Goal: Task Accomplishment & Management: Complete application form

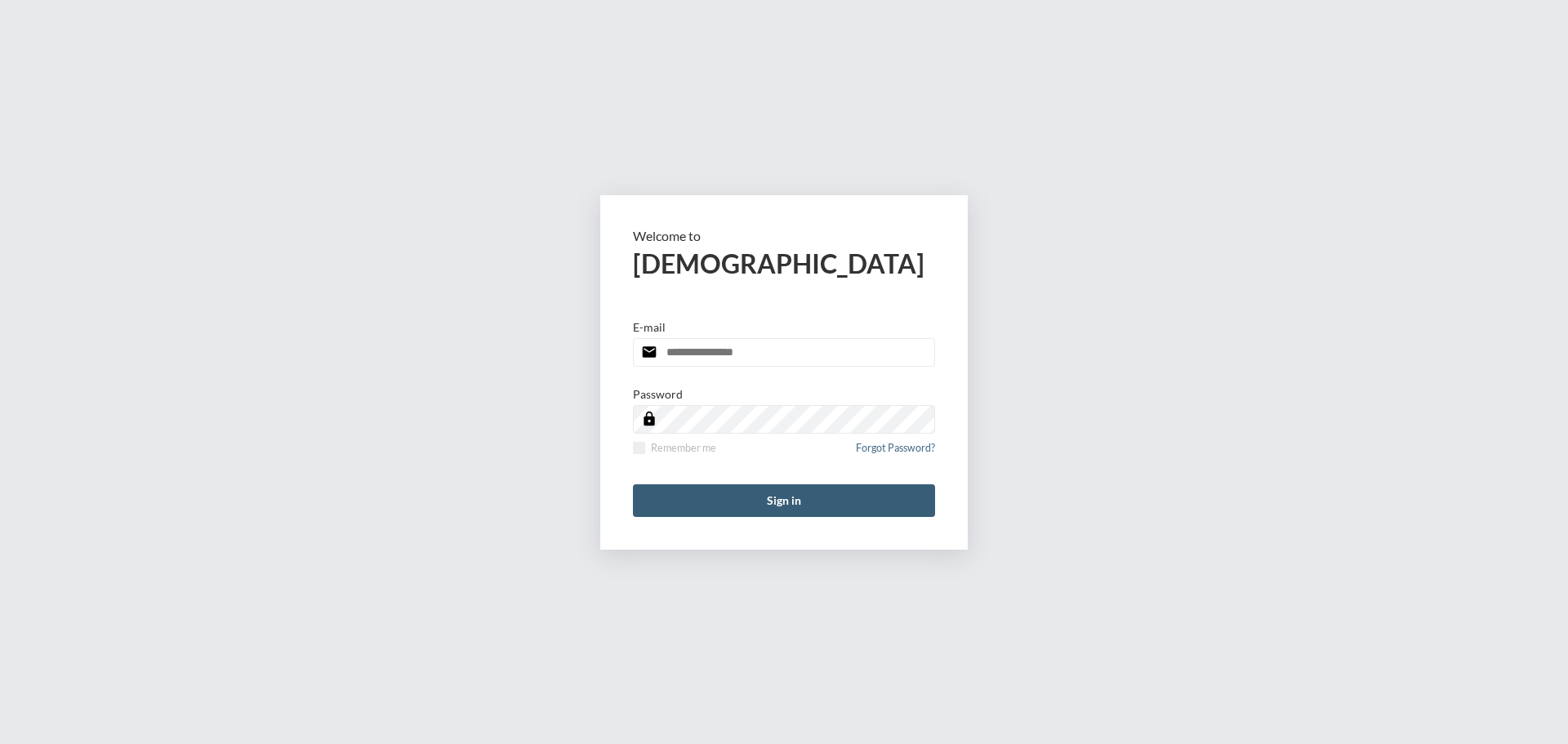
click at [845, 355] on input "email" at bounding box center [784, 352] width 302 height 29
type input "**********"
click at [636, 448] on span at bounding box center [639, 448] width 12 height 12
click at [698, 473] on form "**********" at bounding box center [784, 372] width 368 height 355
click at [699, 492] on button "Sign in" at bounding box center [784, 500] width 302 height 33
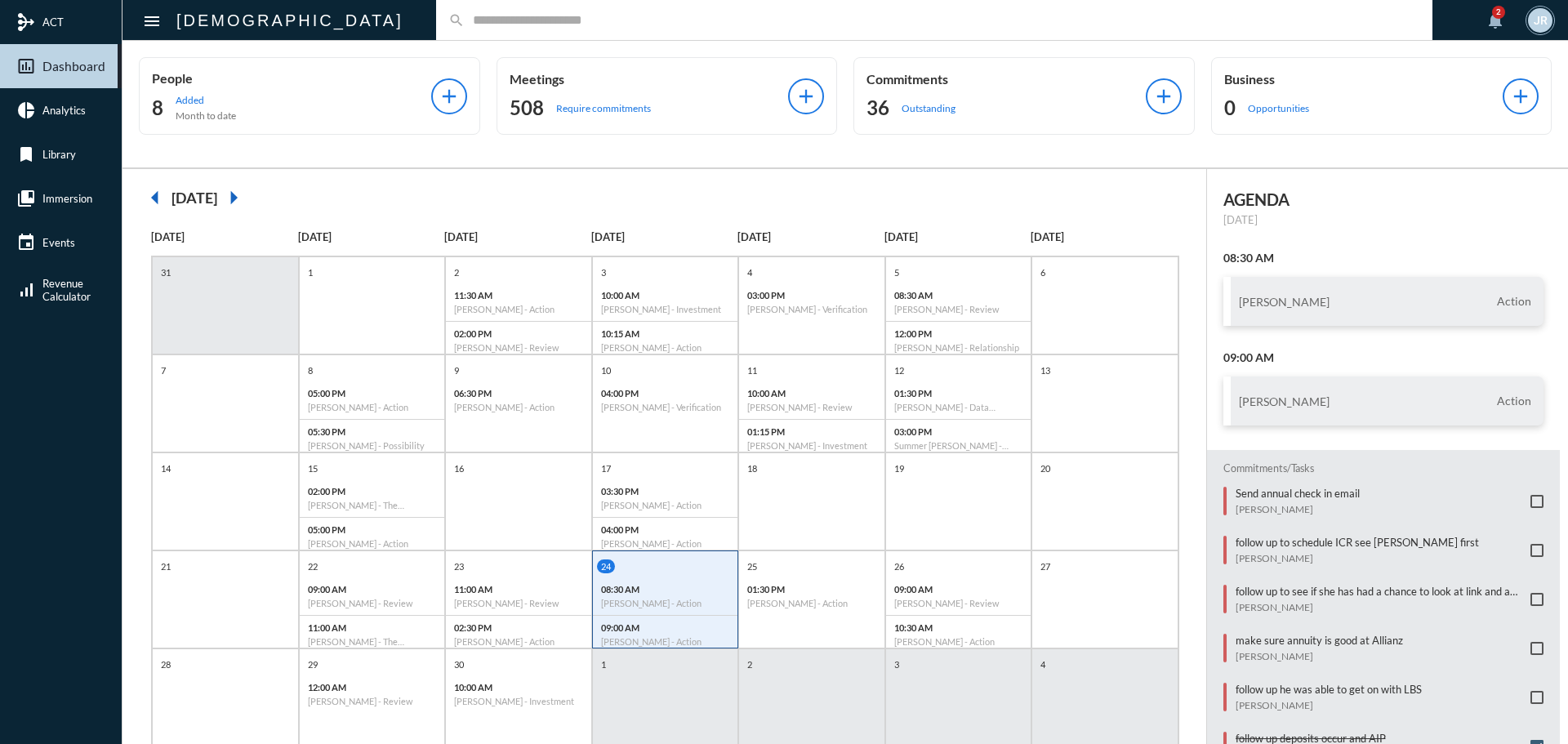
click at [465, 19] on input "text" at bounding box center [942, 20] width 955 height 14
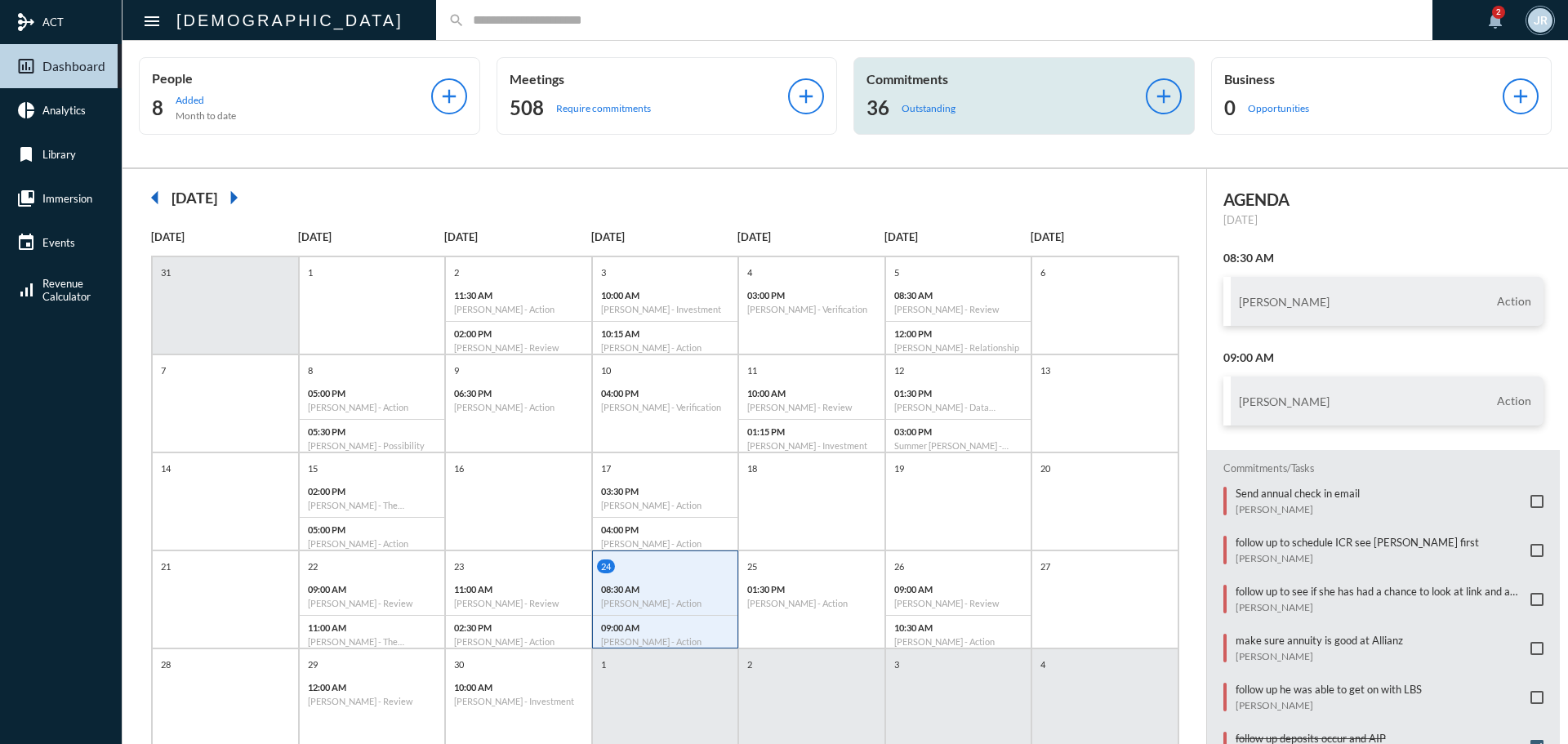
click at [910, 105] on p "Outstanding" at bounding box center [928, 108] width 54 height 12
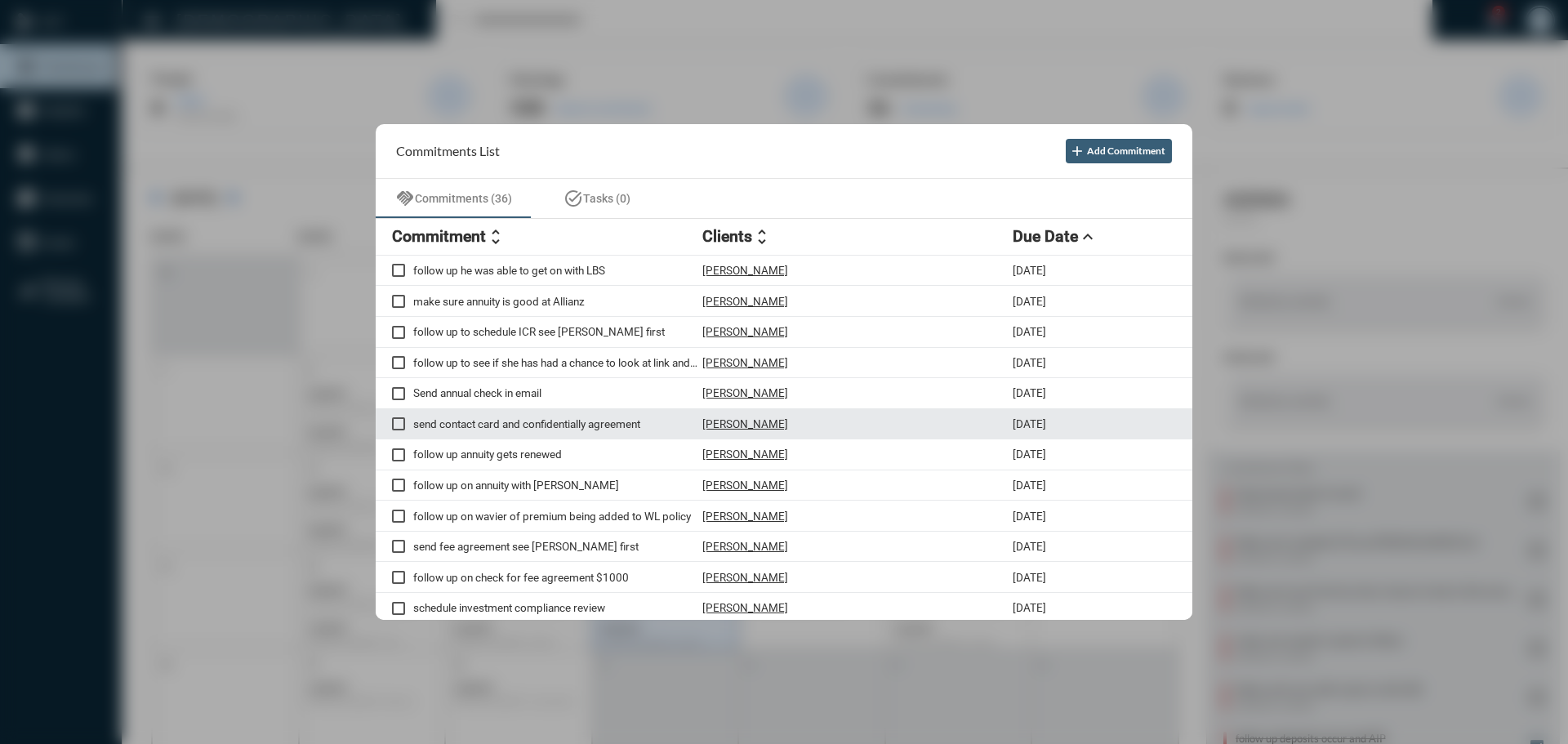
click at [725, 414] on div "send contact card and confidentially agreement [PERSON_NAME] [DATE]" at bounding box center [784, 424] width 817 height 31
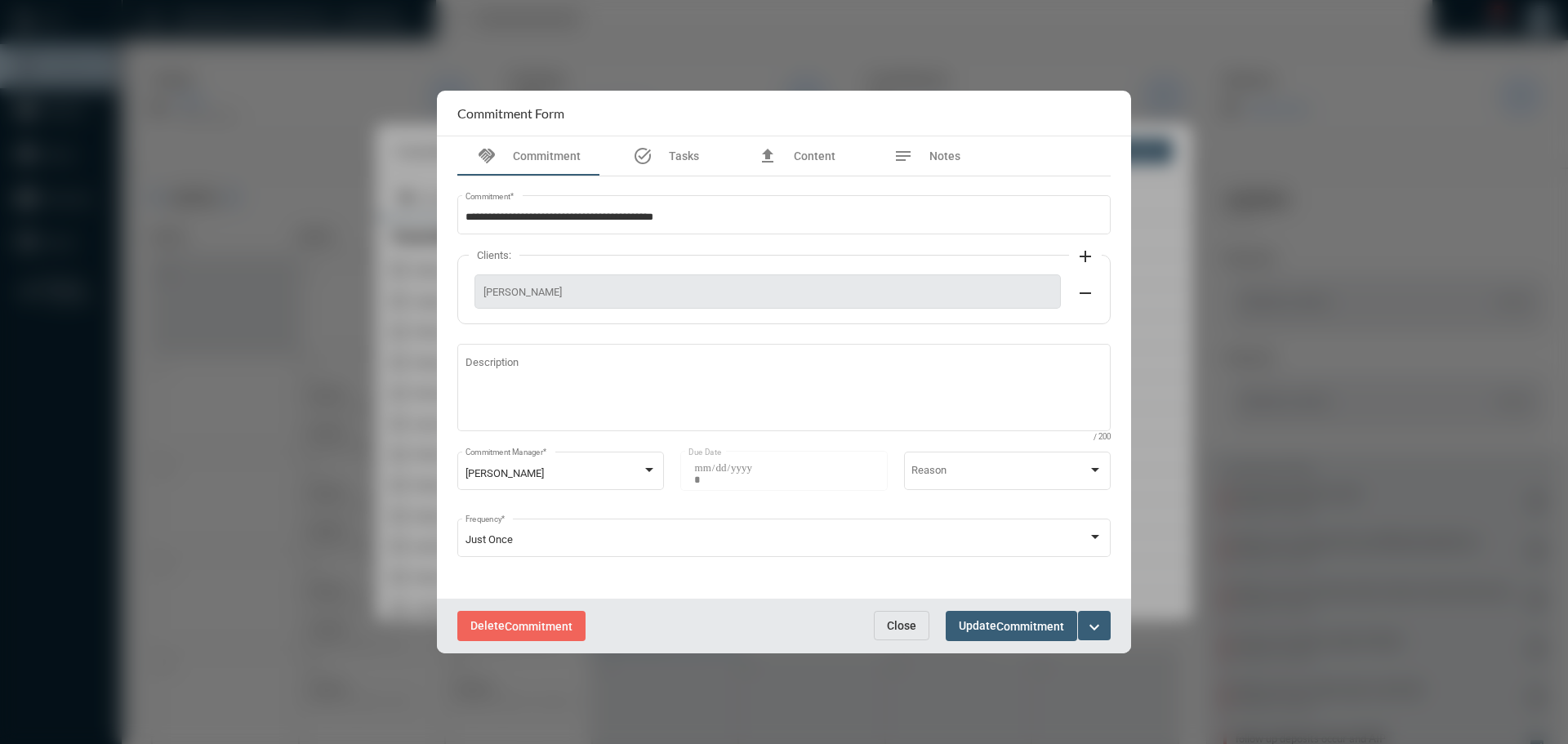
click at [887, 632] on span "Close" at bounding box center [901, 625] width 30 height 13
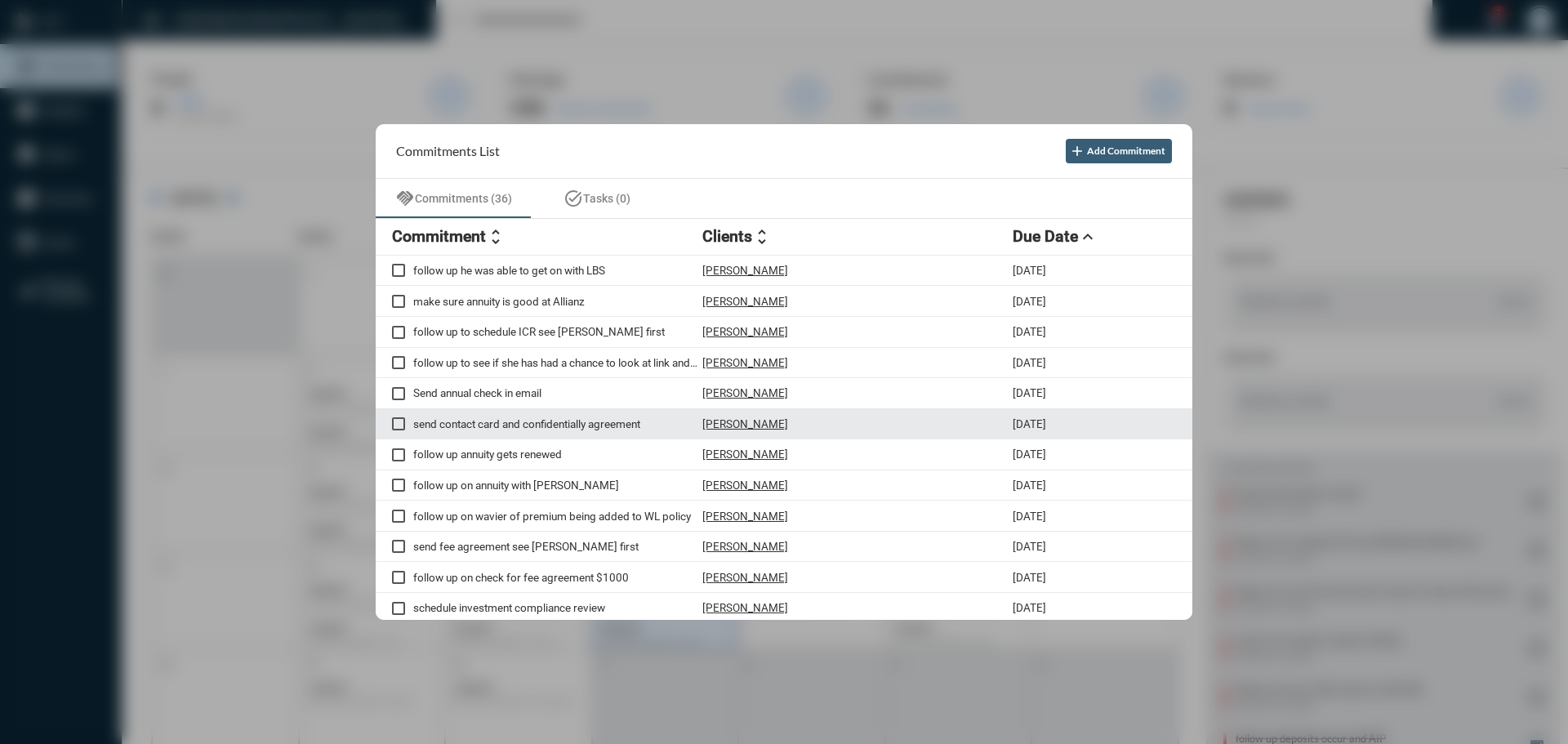
click at [753, 419] on p "[PERSON_NAME]" at bounding box center [745, 423] width 85 height 13
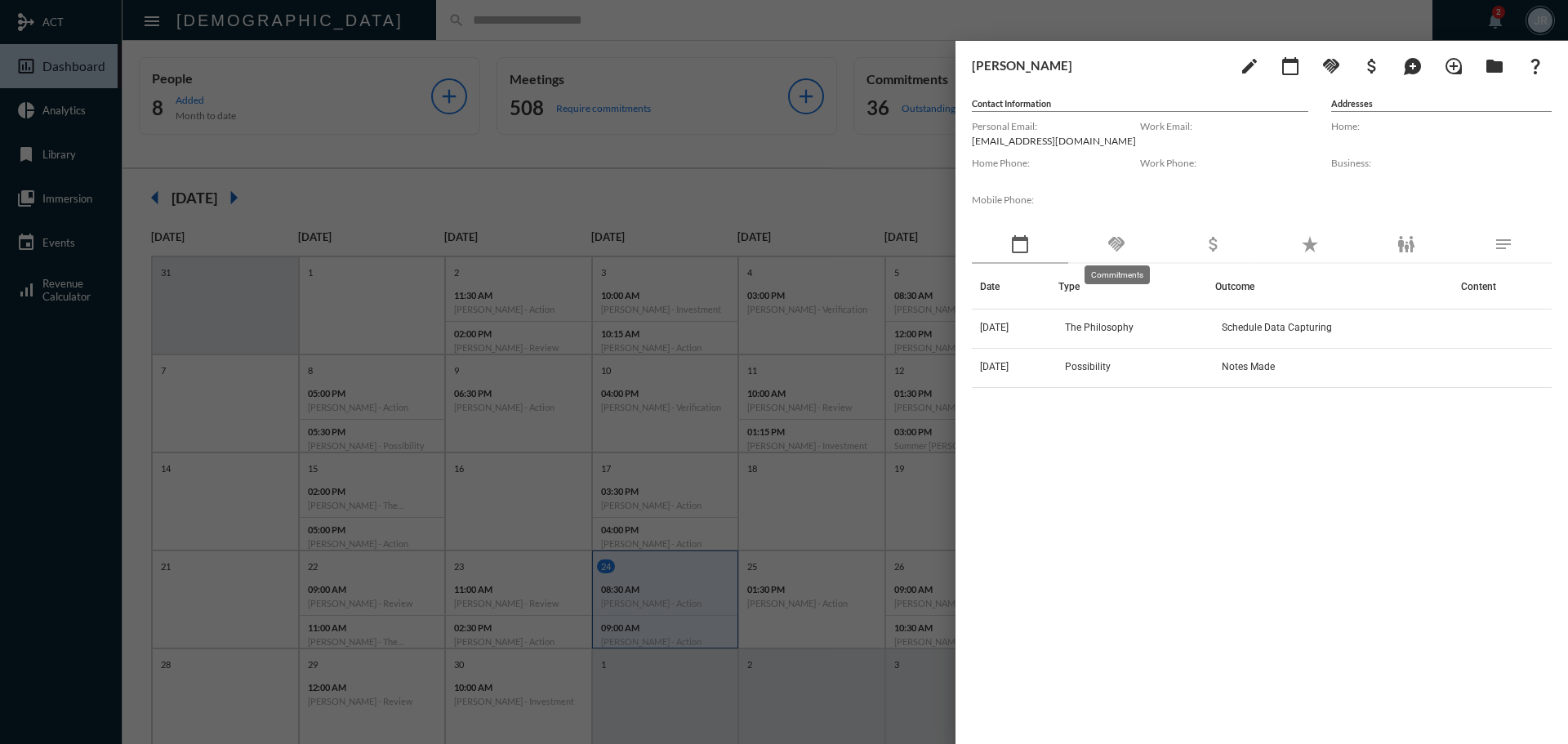
click at [1109, 240] on mat-icon "handshake" at bounding box center [1116, 244] width 20 height 20
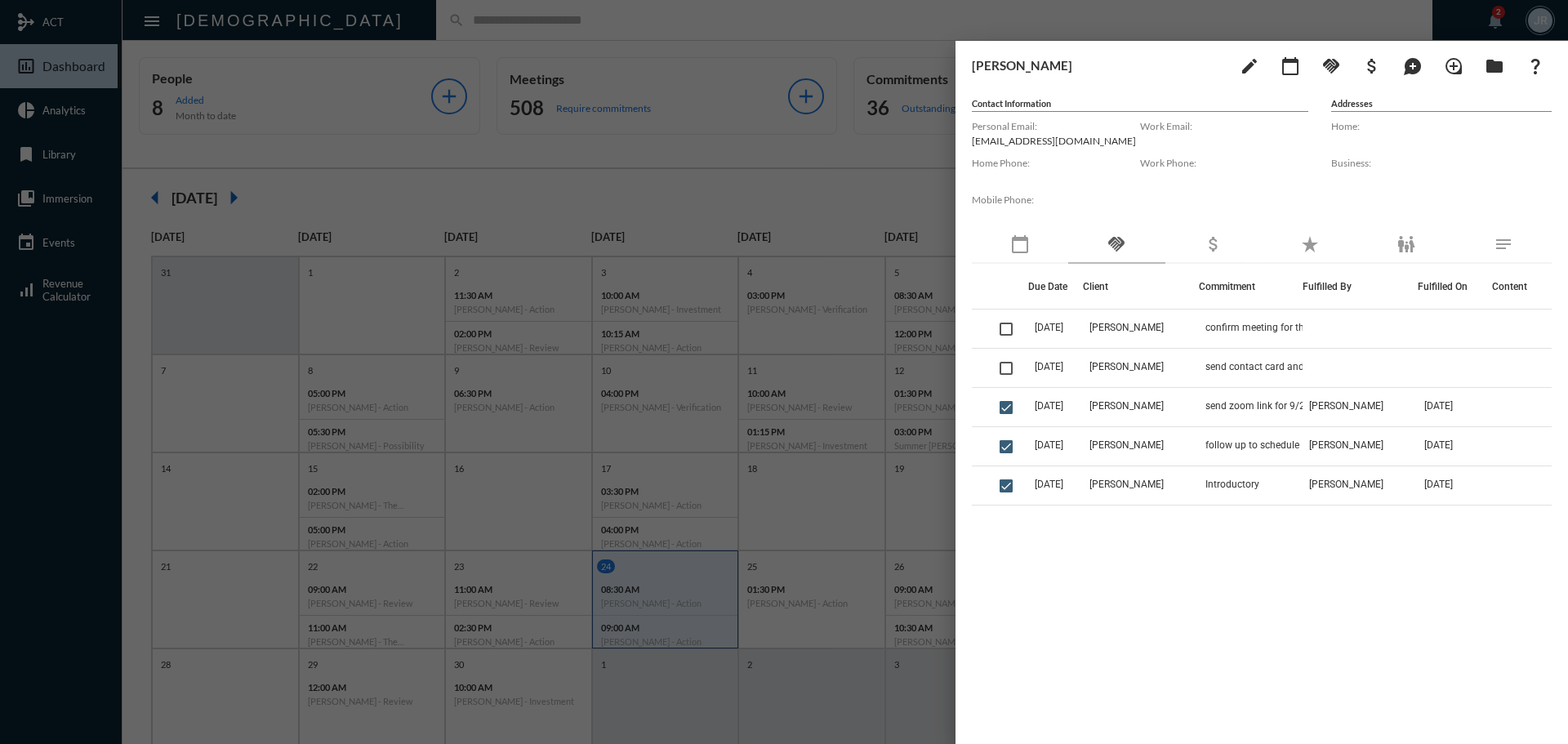
click at [989, 140] on p "[EMAIL_ADDRESS][DOMAIN_NAME]" at bounding box center [1055, 141] width 168 height 12
copy p "[EMAIL_ADDRESS][DOMAIN_NAME]"
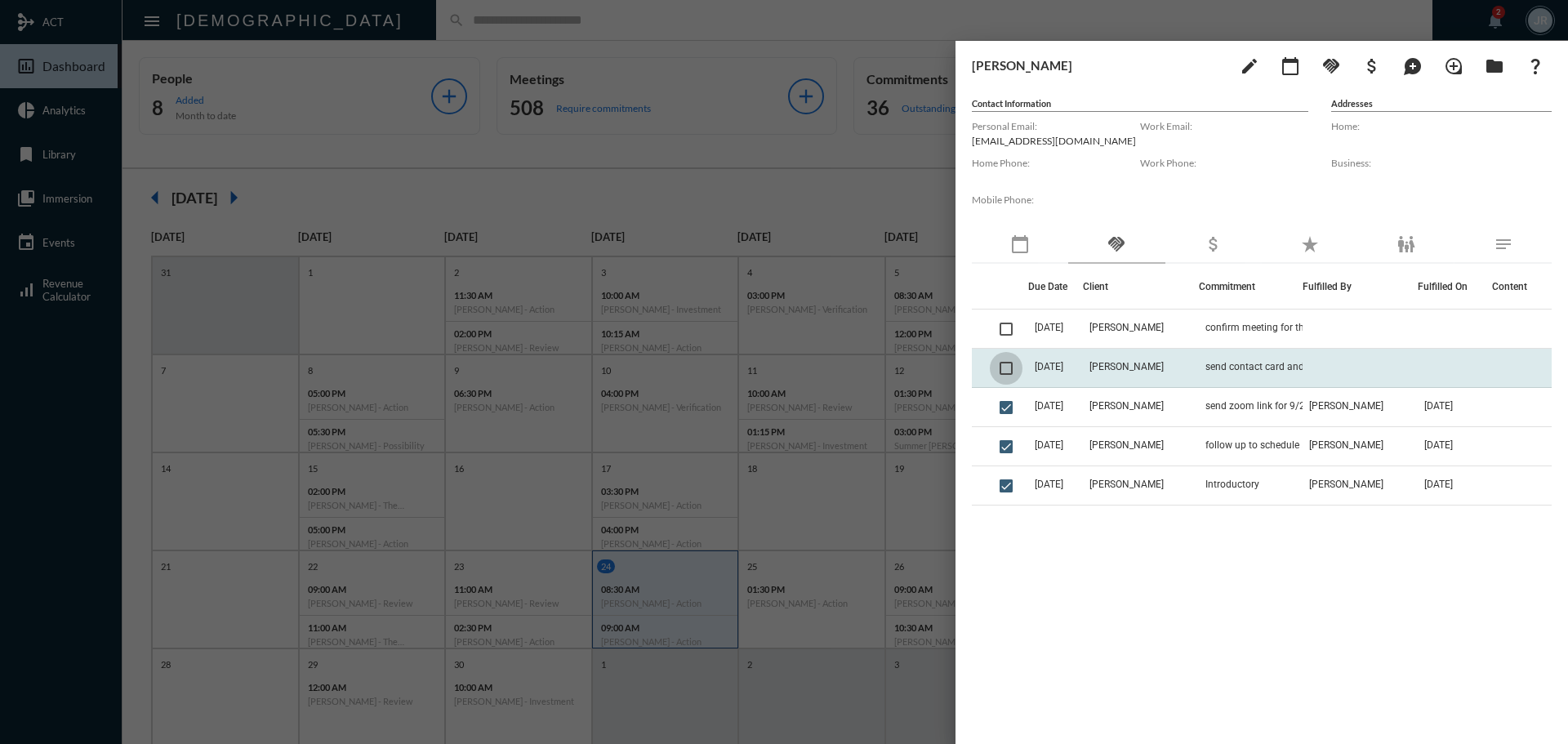
click at [1009, 368] on span at bounding box center [1006, 368] width 13 height 13
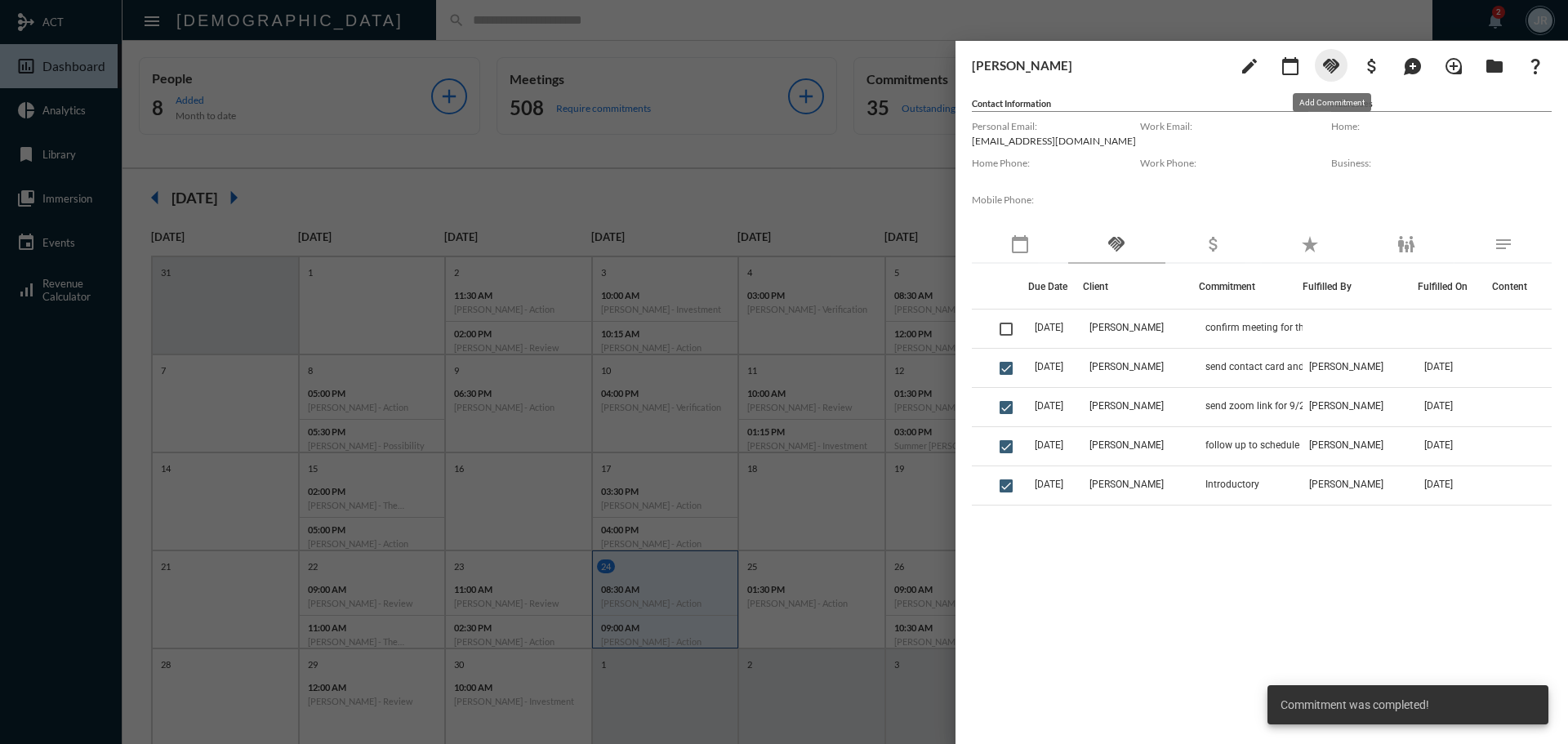
click at [1324, 67] on mat-icon "handshake" at bounding box center [1331, 67] width 20 height 20
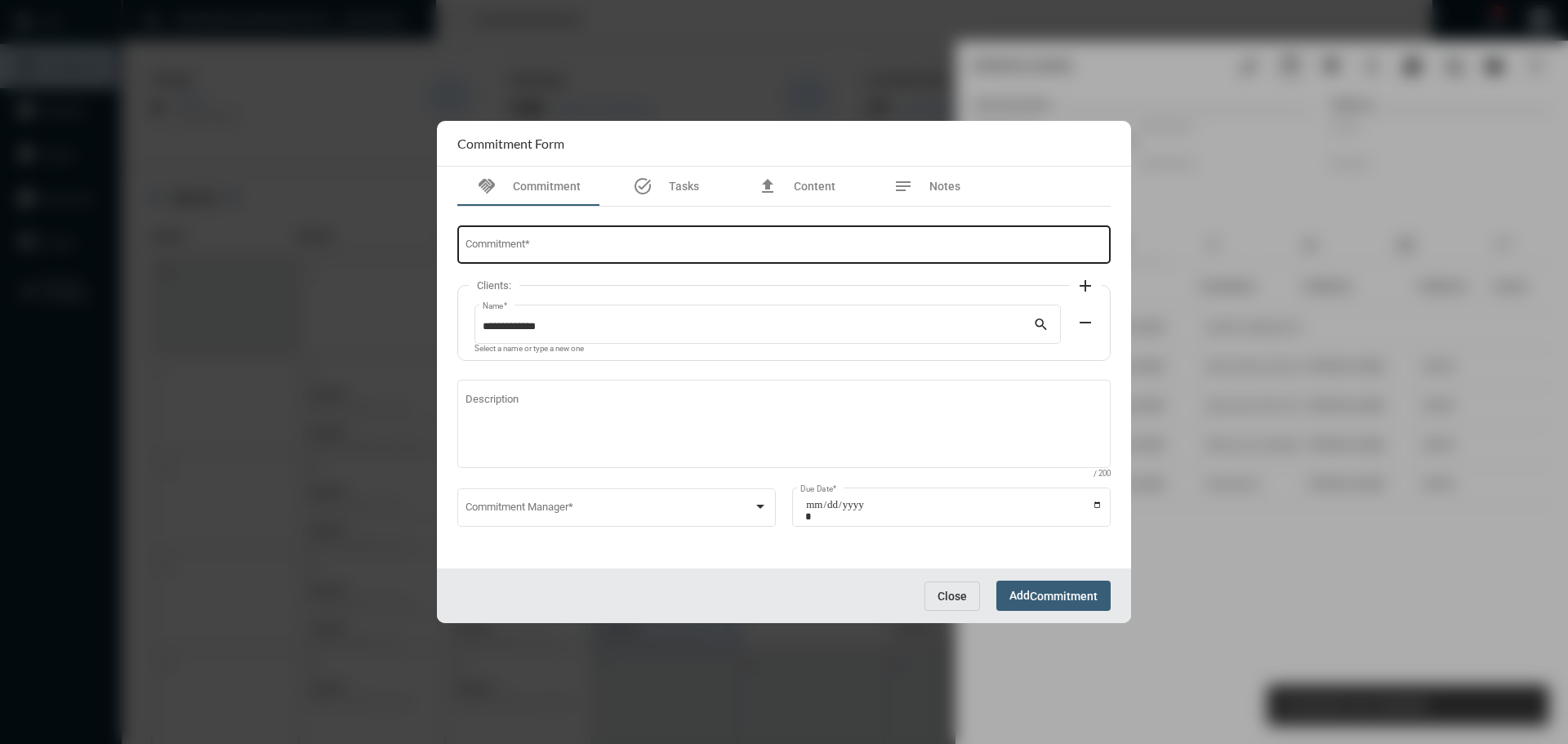
click at [870, 255] on div "Commitment *" at bounding box center [784, 243] width 638 height 42
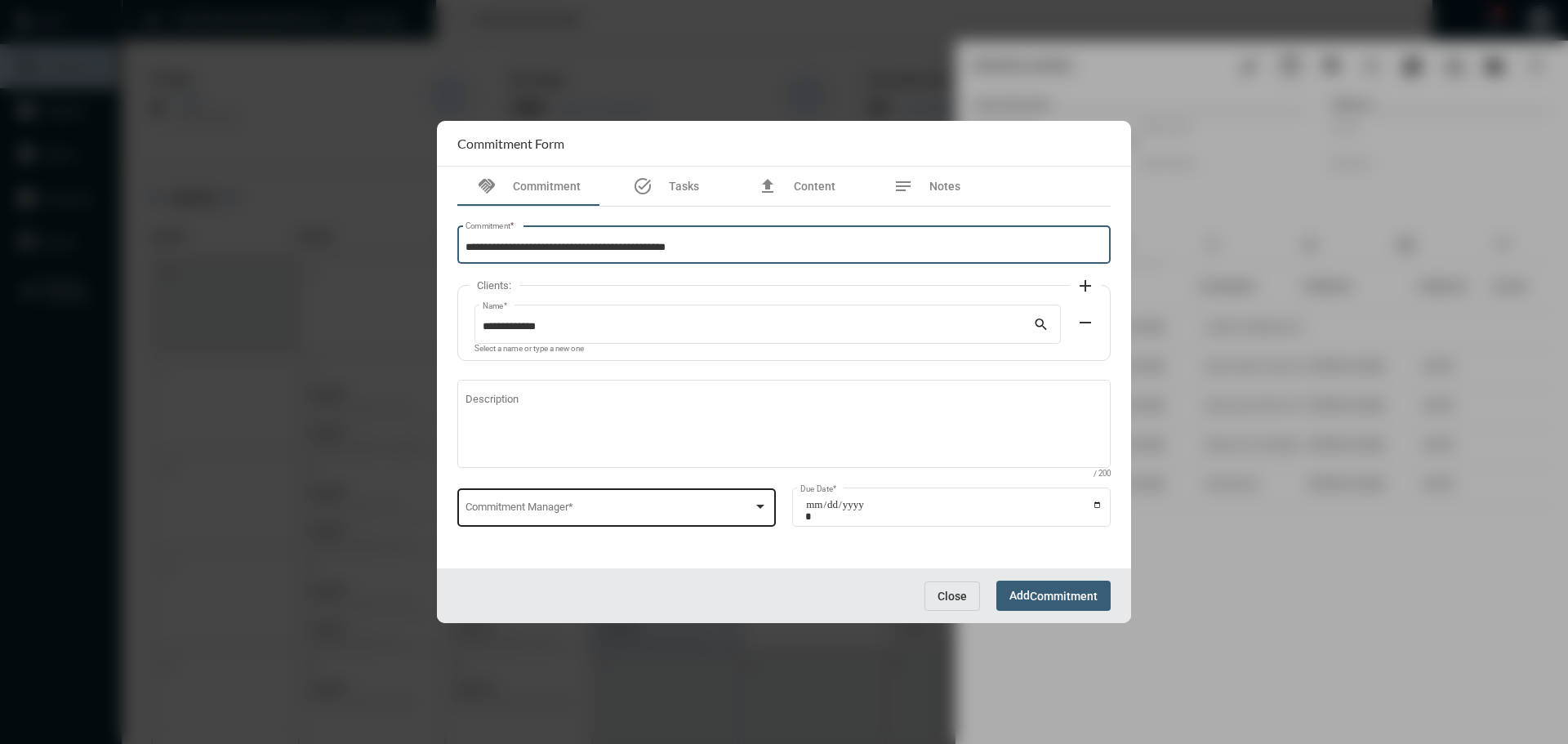
type input "**********"
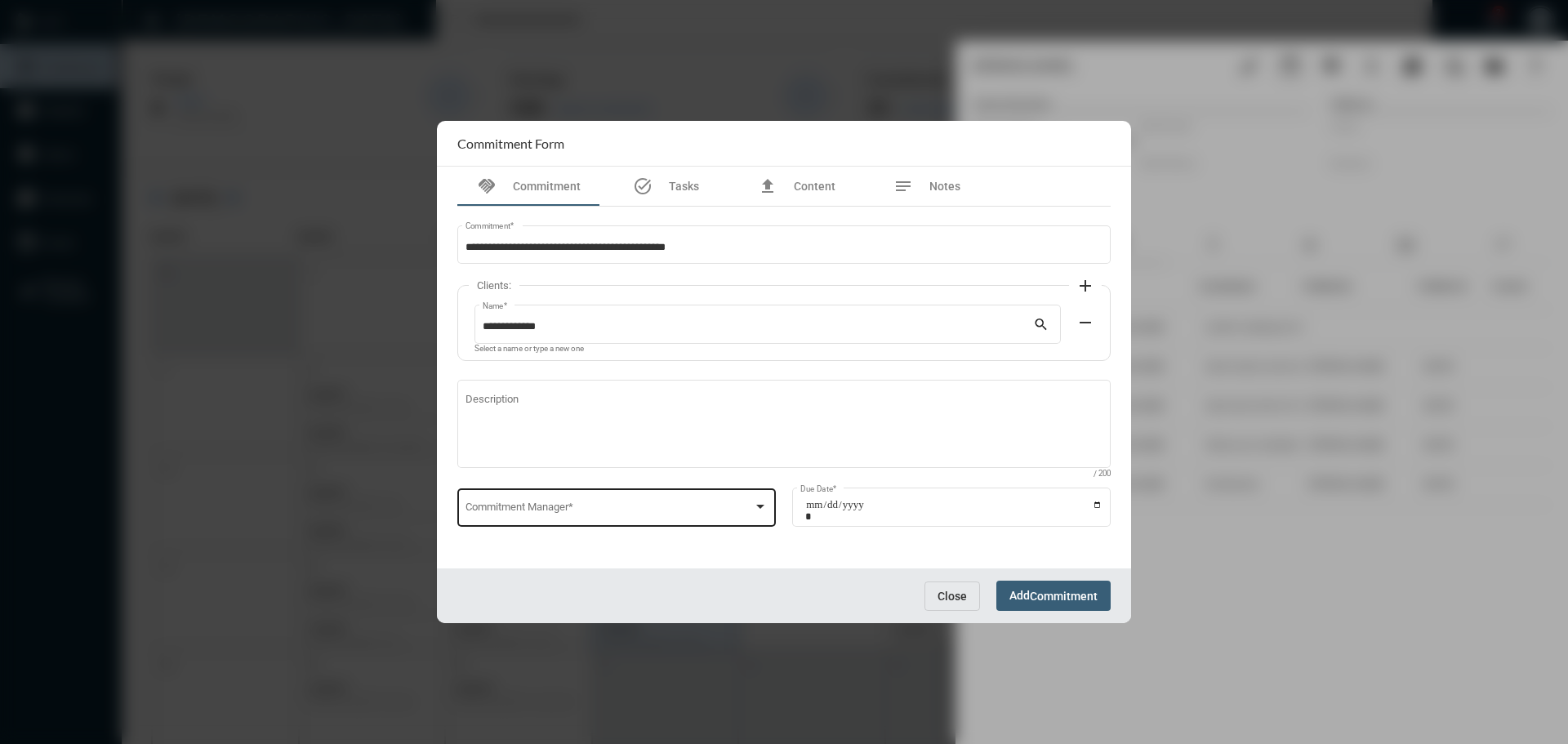
click at [648, 490] on div "Commitment Manager *" at bounding box center [616, 506] width 303 height 42
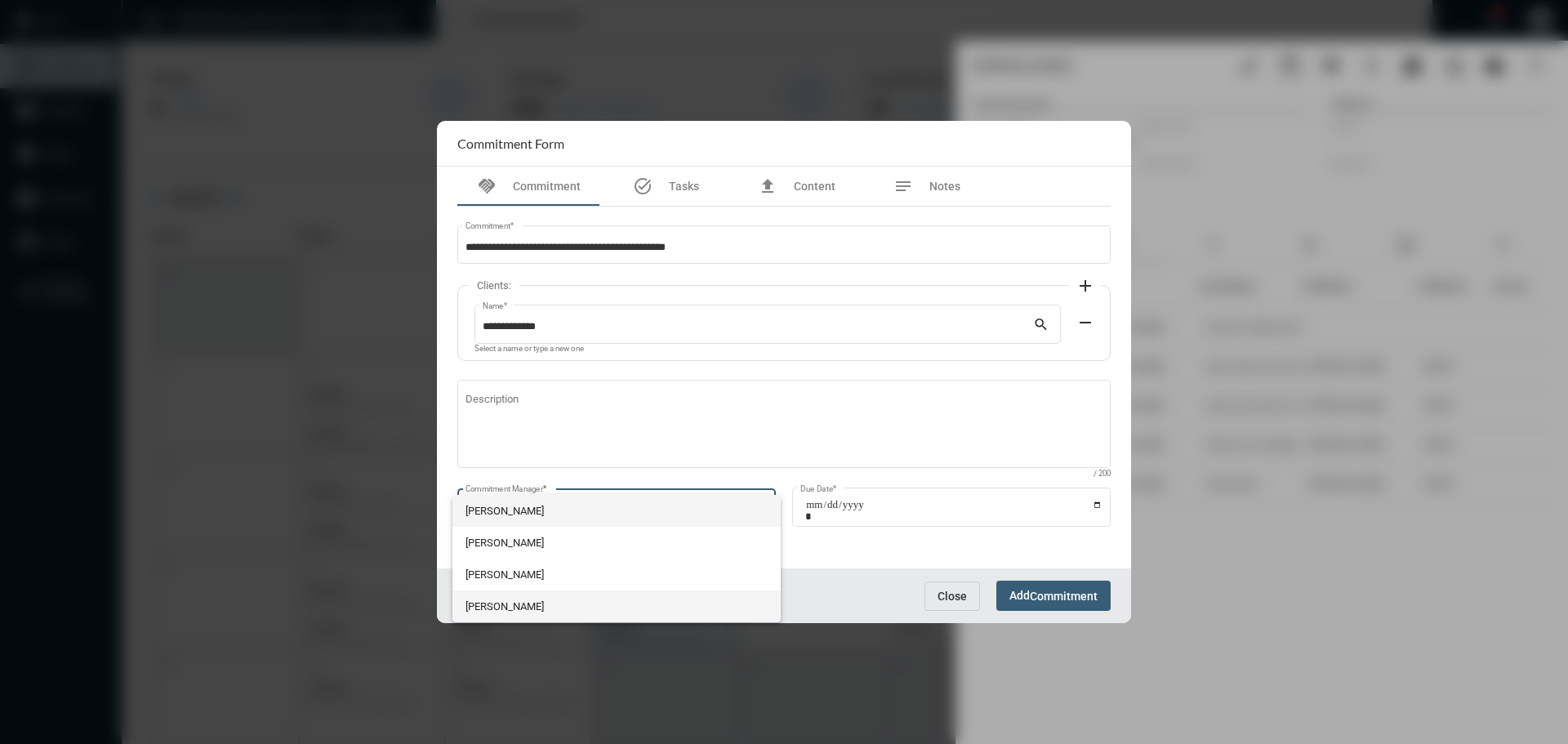
click at [616, 600] on span "[PERSON_NAME]" at bounding box center [616, 606] width 303 height 32
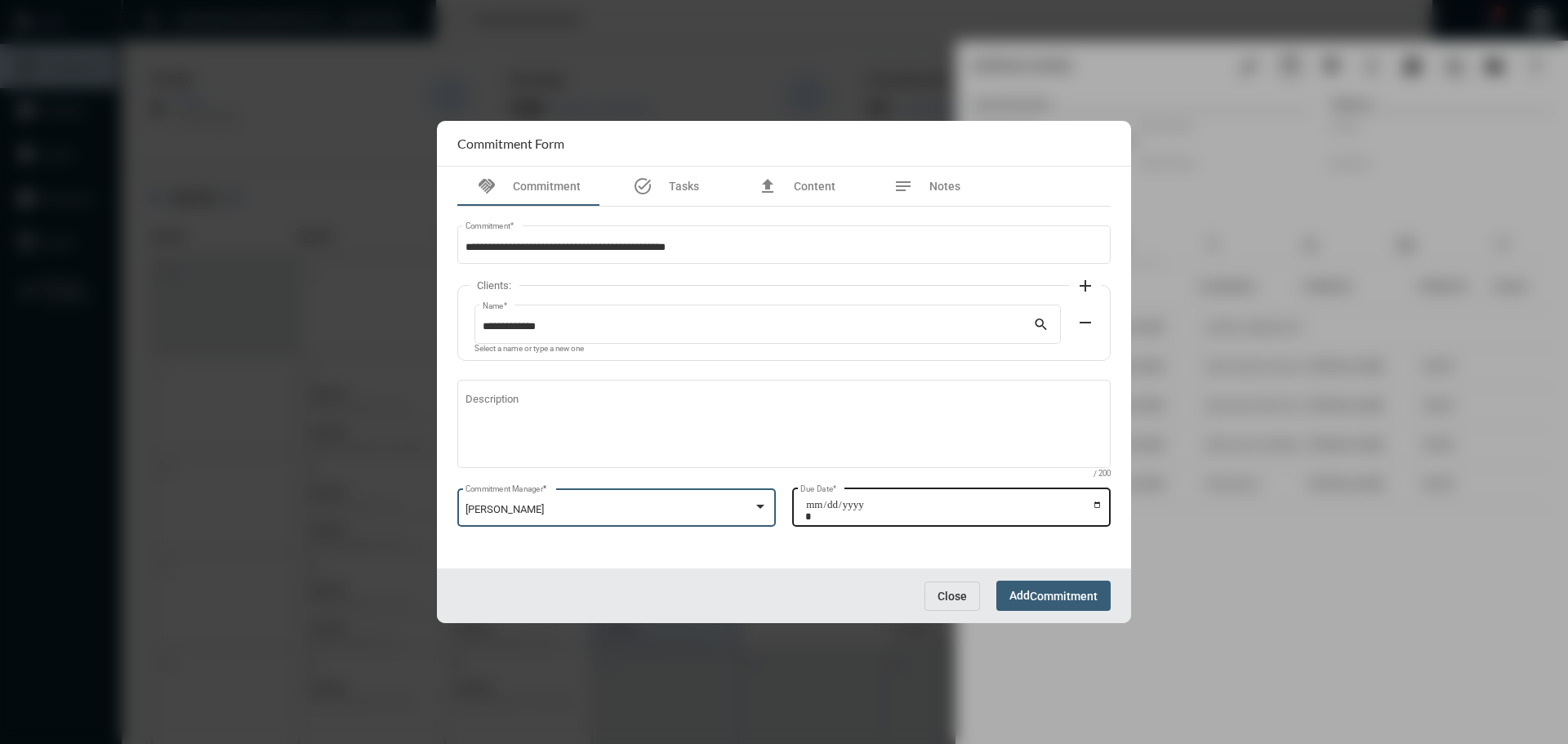
click at [1100, 504] on input "Due Date *" at bounding box center [953, 510] width 297 height 23
type input "**********"
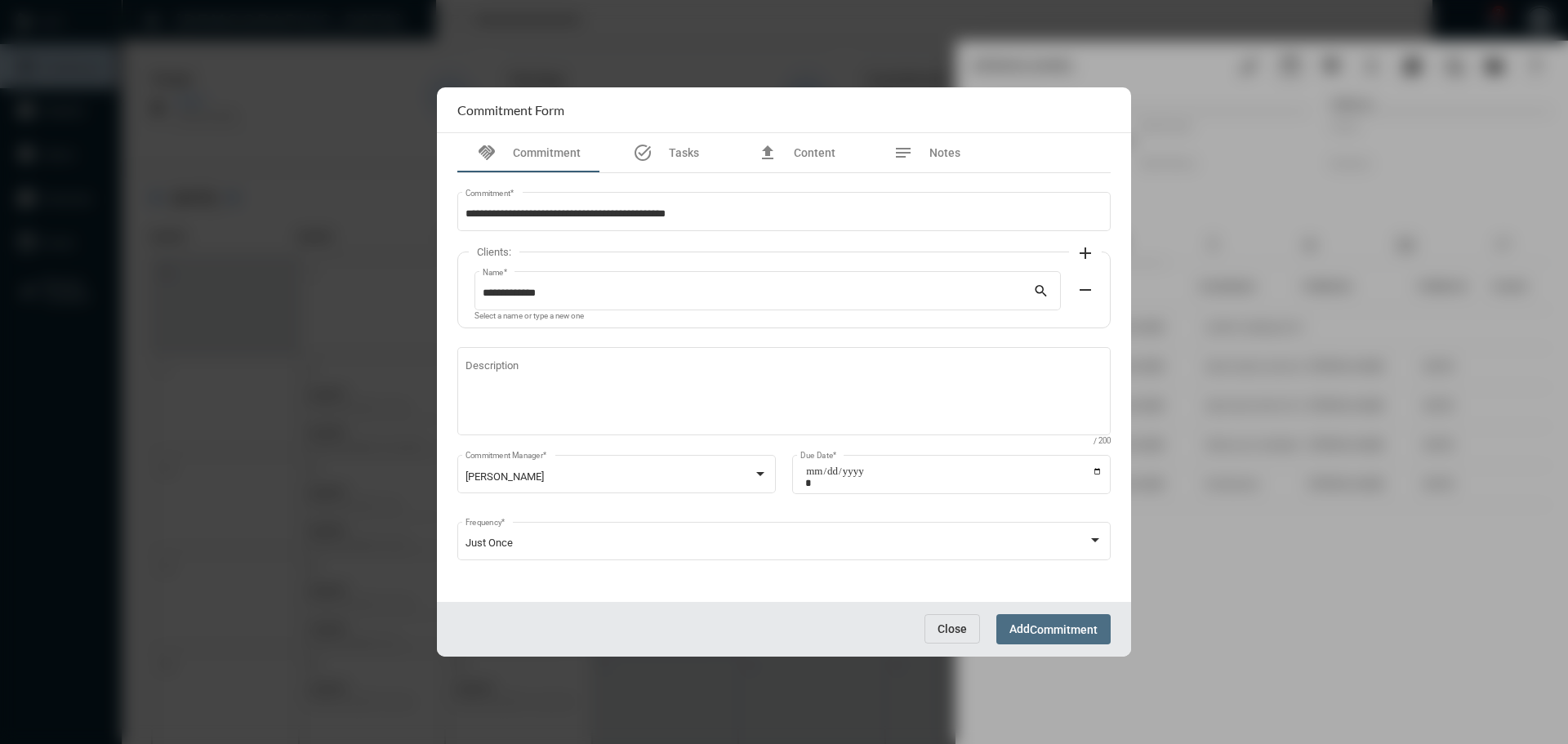
click at [1046, 628] on span "Commitment" at bounding box center [1063, 629] width 68 height 13
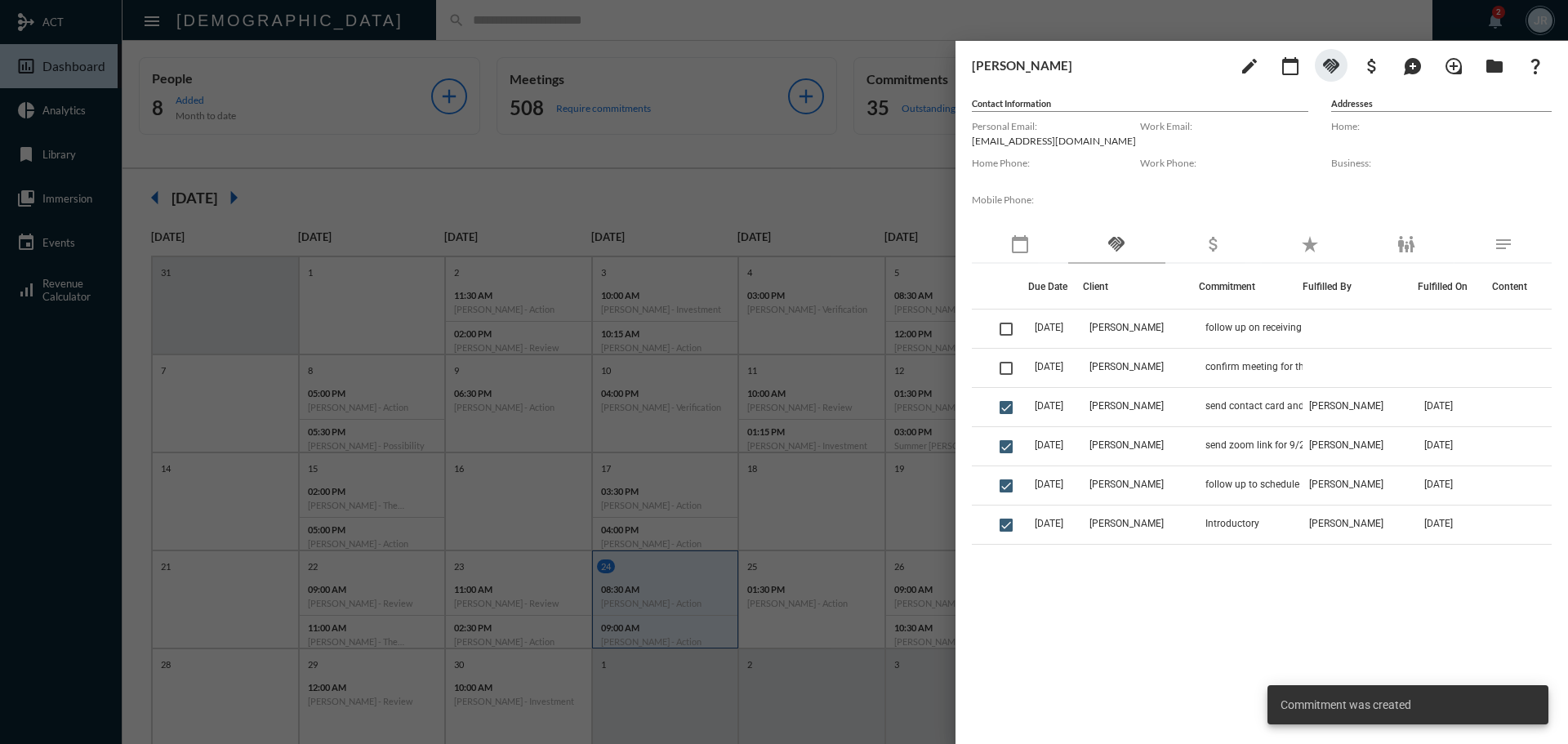
click at [693, 25] on div at bounding box center [784, 372] width 1568 height 744
